Goal: Transaction & Acquisition: Purchase product/service

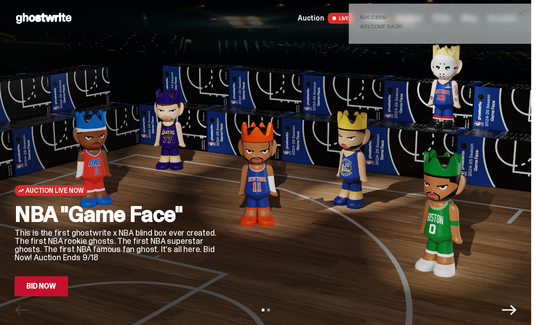
click at [526, 15] on span "close" at bounding box center [520, 13] width 9 height 9
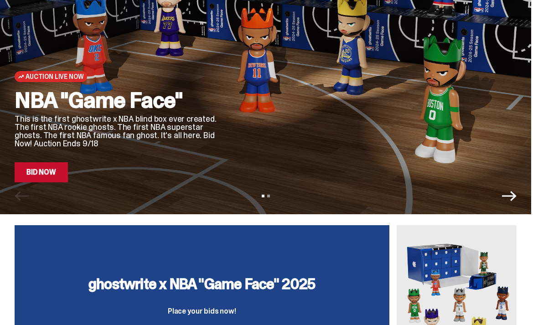
scroll to position [108, 0]
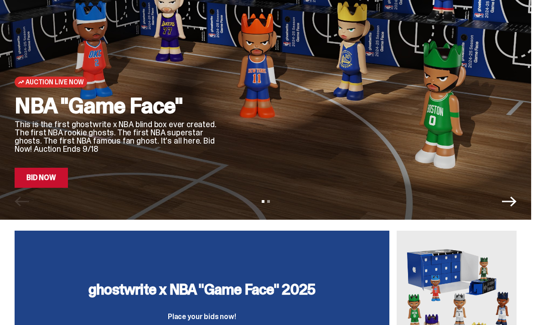
click at [124, 180] on div "NBA "Game Face" This is the first ghostwrite x NBA blind box ever created. The …" at bounding box center [116, 141] width 203 height 93
click at [45, 180] on link "Bid Now" at bounding box center [41, 178] width 53 height 20
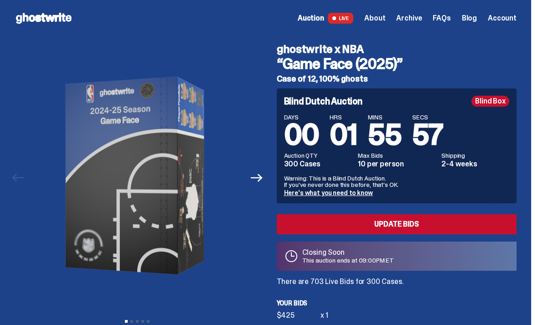
click at [426, 224] on link "Update Bids" at bounding box center [397, 224] width 240 height 20
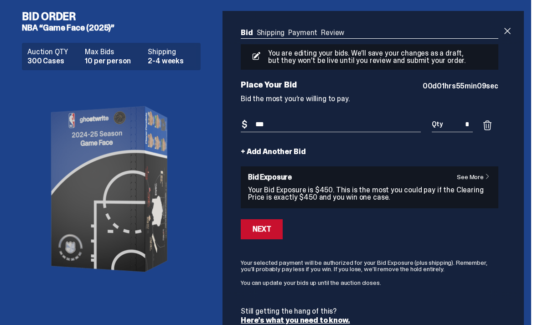
click at [513, 32] on span at bounding box center [507, 31] width 11 height 11
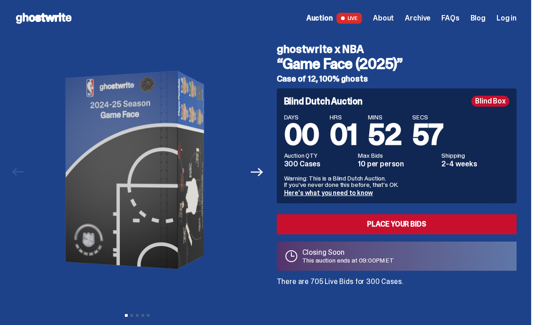
click at [513, 19] on span "Log in" at bounding box center [506, 18] width 20 height 7
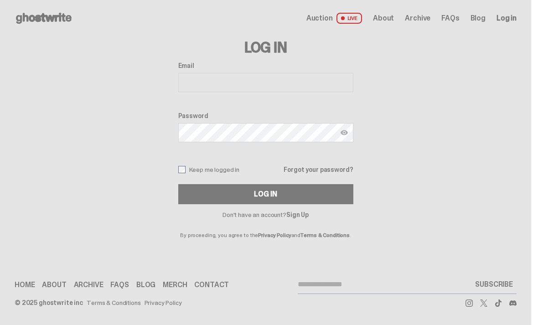
click at [255, 87] on input "Email" at bounding box center [265, 82] width 175 height 19
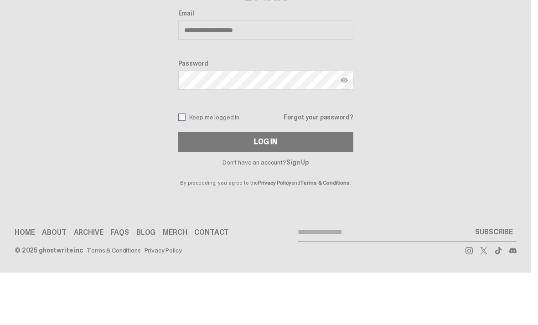
type input "**********"
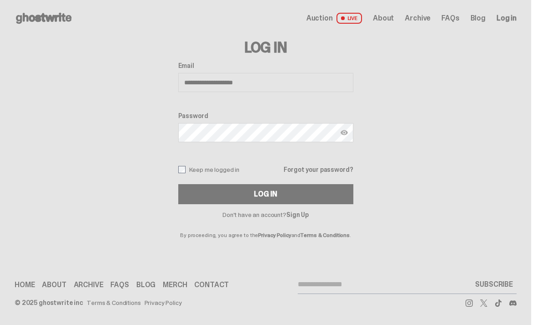
click at [277, 195] on div "Log In" at bounding box center [265, 194] width 23 height 7
